Goal: Task Accomplishment & Management: Complete application form

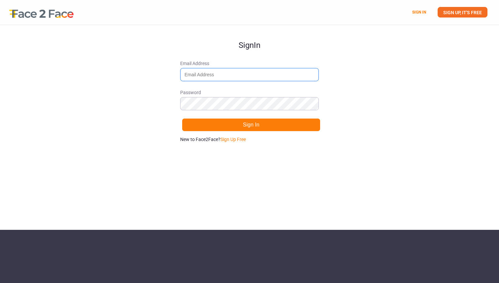
click at [235, 75] on input "Email Address" at bounding box center [249, 74] width 139 height 13
click at [236, 139] on link "Sign Up Free" at bounding box center [233, 139] width 25 height 5
click at [218, 78] on input "Email Address" at bounding box center [249, 74] width 139 height 13
type input "[EMAIL_ADDRESS][PERSON_NAME][DOMAIN_NAME]"
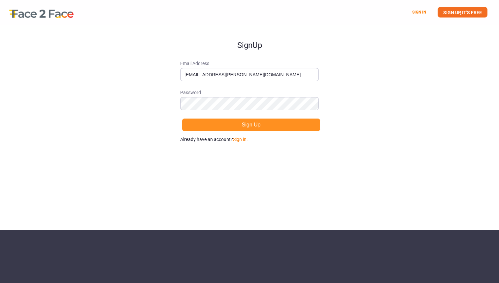
click at [284, 127] on button "Sign Up" at bounding box center [251, 124] width 139 height 13
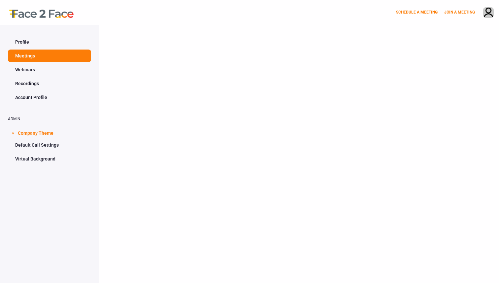
click at [26, 69] on link "Webinars" at bounding box center [49, 69] width 83 height 13
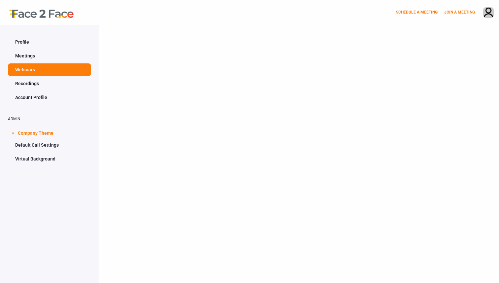
click at [28, 81] on link "Recordings" at bounding box center [49, 83] width 83 height 13
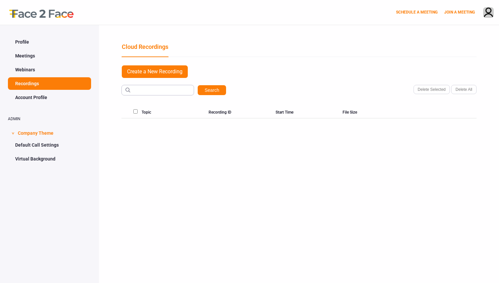
click at [33, 100] on link "Account Profile" at bounding box center [49, 97] width 83 height 13
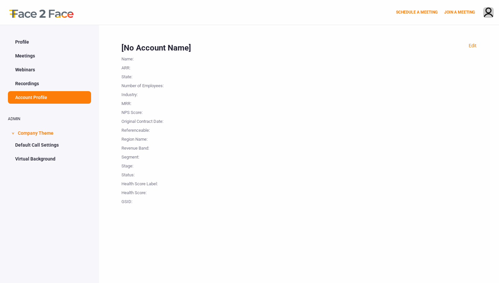
click at [37, 44] on link "Profile" at bounding box center [49, 42] width 83 height 13
